Goal: Task Accomplishment & Management: Manage account settings

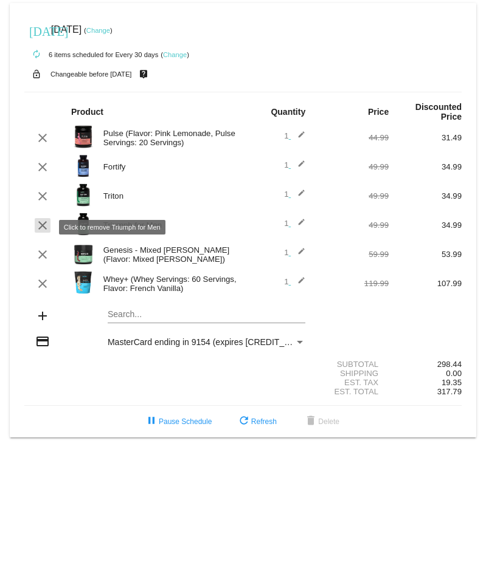
click at [44, 228] on mat-icon "clear" at bounding box center [42, 225] width 15 height 15
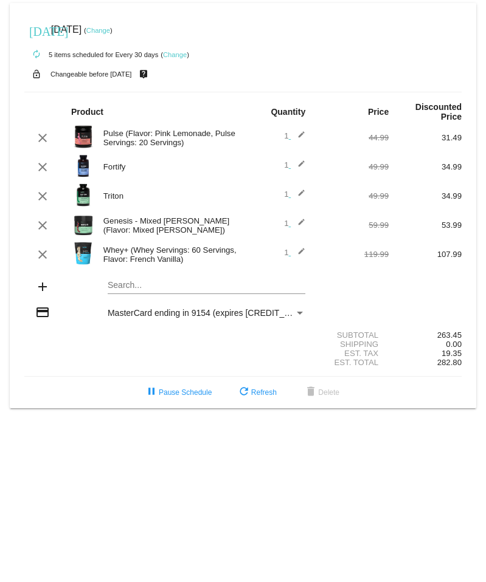
click at [140, 289] on mat-card "[DATE] [DATE] ( Change ) autorenew 5 items scheduled for Every 30 days ( Change…" at bounding box center [243, 205] width 466 height 405
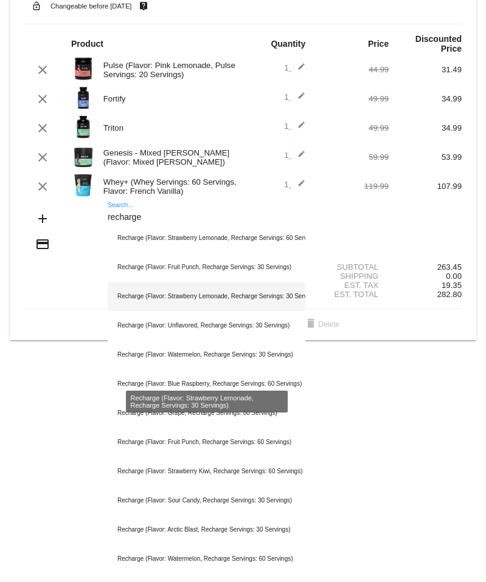
scroll to position [84, 0]
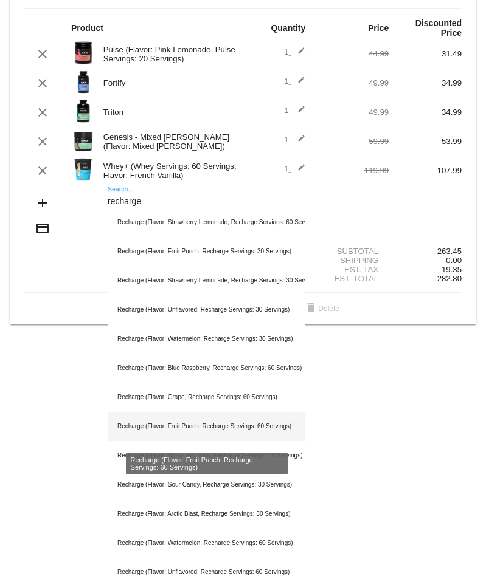
type input "recharge"
click at [207, 424] on div "Recharge (Flavor: Fruit Punch, Recharge Servings: 60 Servings)" at bounding box center [207, 426] width 198 height 29
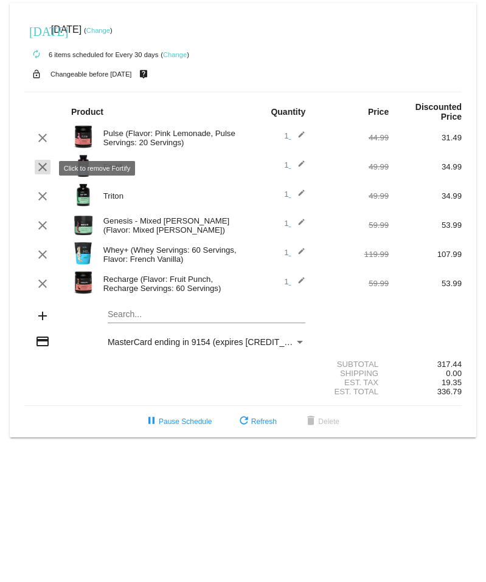
click at [44, 172] on mat-icon "clear" at bounding box center [42, 167] width 15 height 15
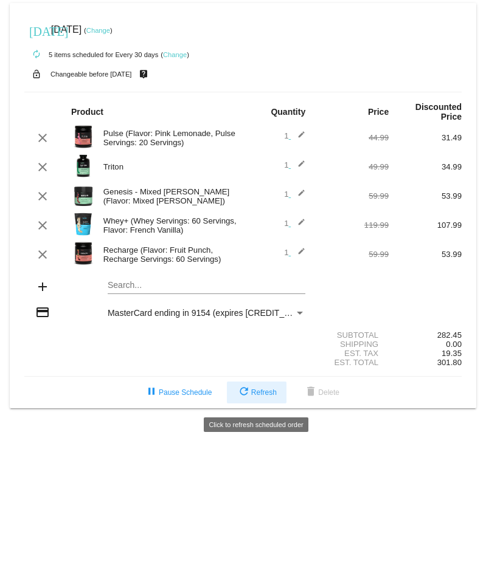
click at [259, 397] on span "refresh Refresh" at bounding box center [256, 392] width 40 height 9
click at [261, 391] on button "refresh Refresh" at bounding box center [257, 393] width 60 height 22
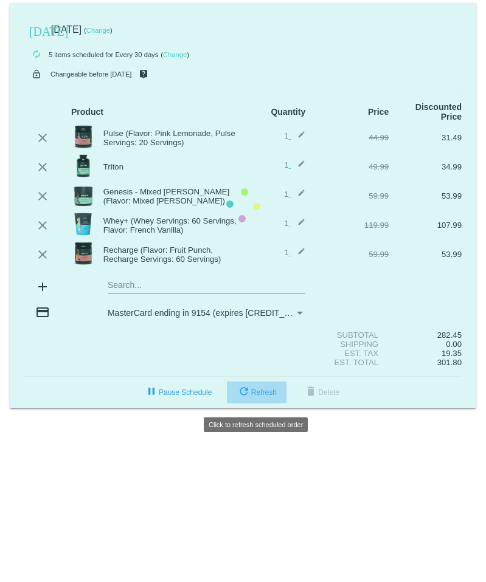
click at [261, 391] on button "refresh Refresh" at bounding box center [257, 393] width 60 height 22
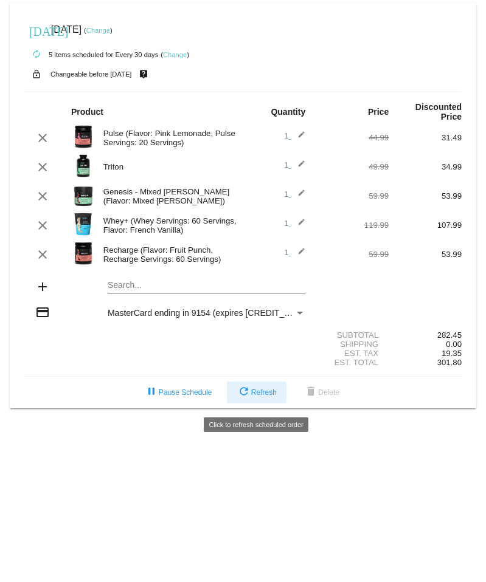
click at [264, 397] on span "refresh Refresh" at bounding box center [256, 392] width 40 height 9
click at [261, 397] on span "refresh Refresh" at bounding box center [256, 392] width 40 height 9
click at [307, 344] on div "Shipping 0.00" at bounding box center [242, 344] width 437 height 9
